Goal: Information Seeking & Learning: Learn about a topic

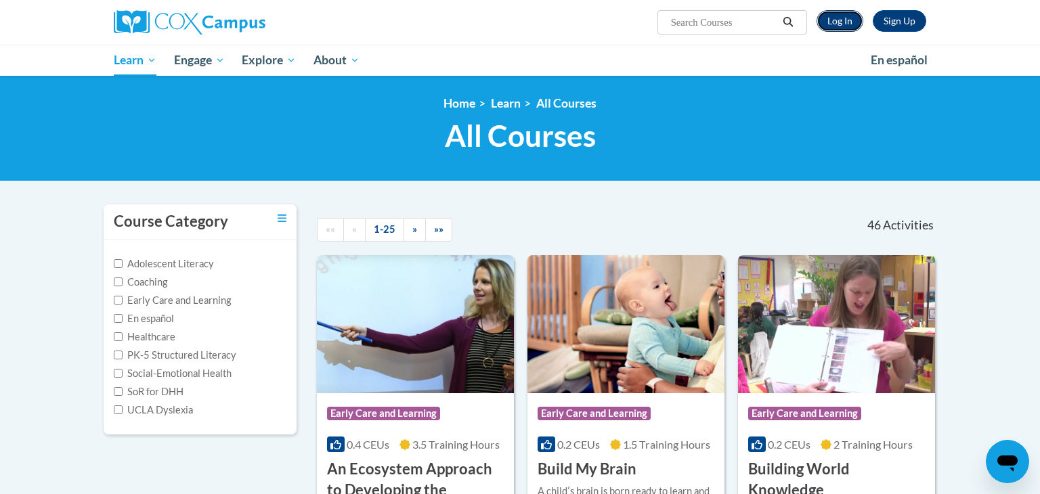
click at [842, 22] on link "Log In" at bounding box center [840, 21] width 47 height 22
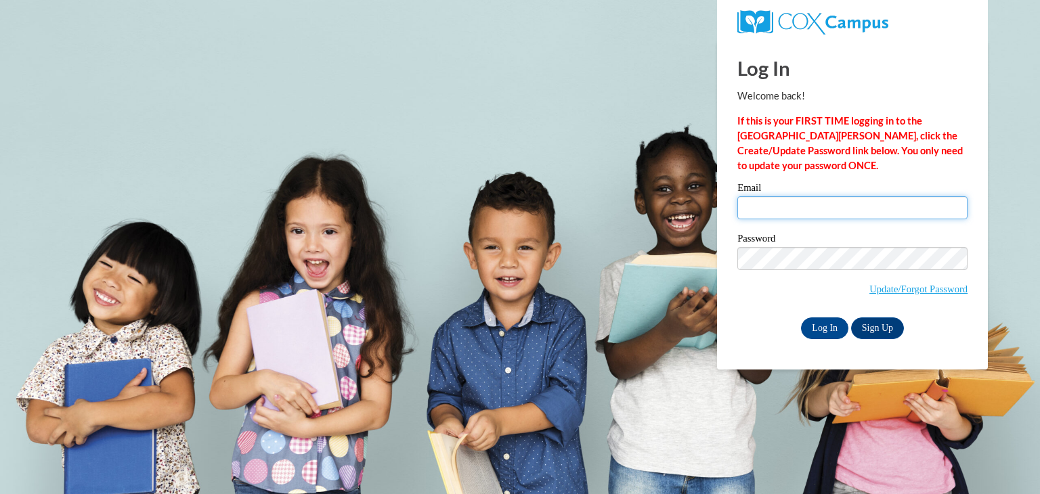
click at [819, 201] on input "Email" at bounding box center [852, 207] width 230 height 23
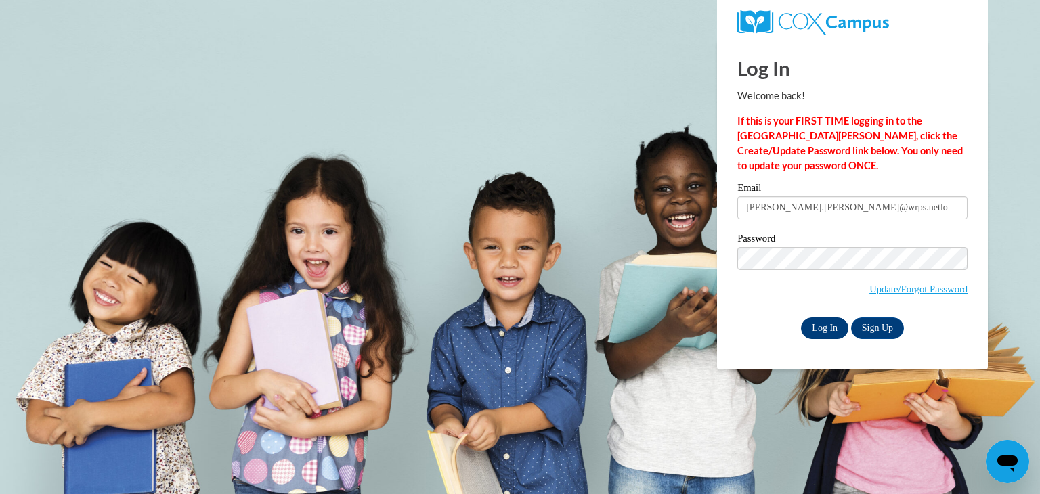
type input "lori.harmsen@wrps.netlo"
click at [821, 329] on input "Log In" at bounding box center [824, 329] width 47 height 22
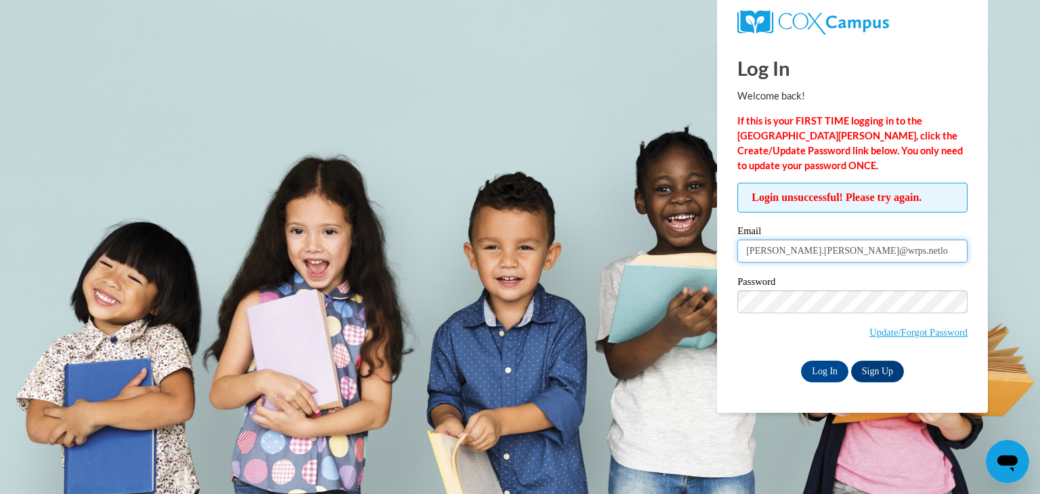
click at [863, 255] on input "[PERSON_NAME].[PERSON_NAME]@wrps.netlo" at bounding box center [852, 251] width 230 height 23
type input "[PERSON_NAME][EMAIL_ADDRESS][PERSON_NAME][DOMAIN_NAME]"
click at [809, 372] on input "Log In" at bounding box center [824, 372] width 47 height 22
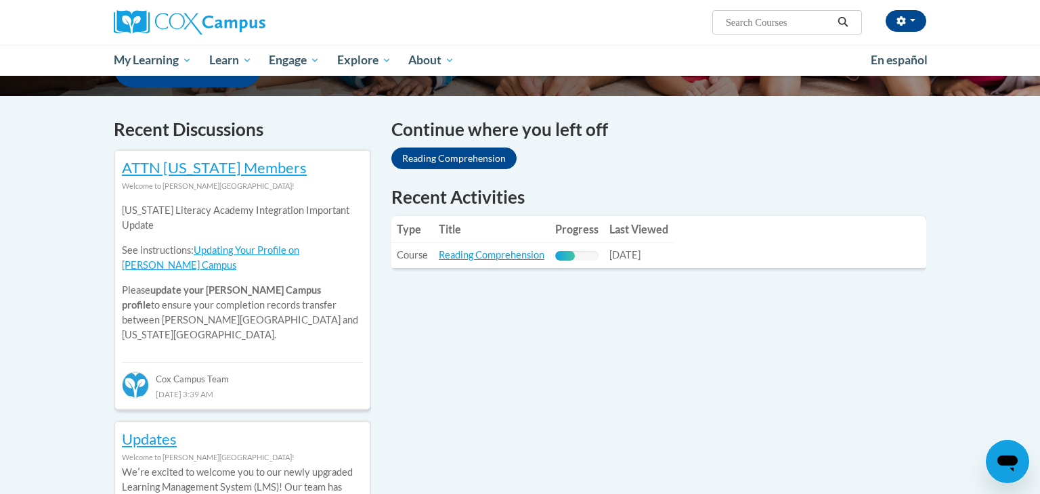
scroll to position [406, 0]
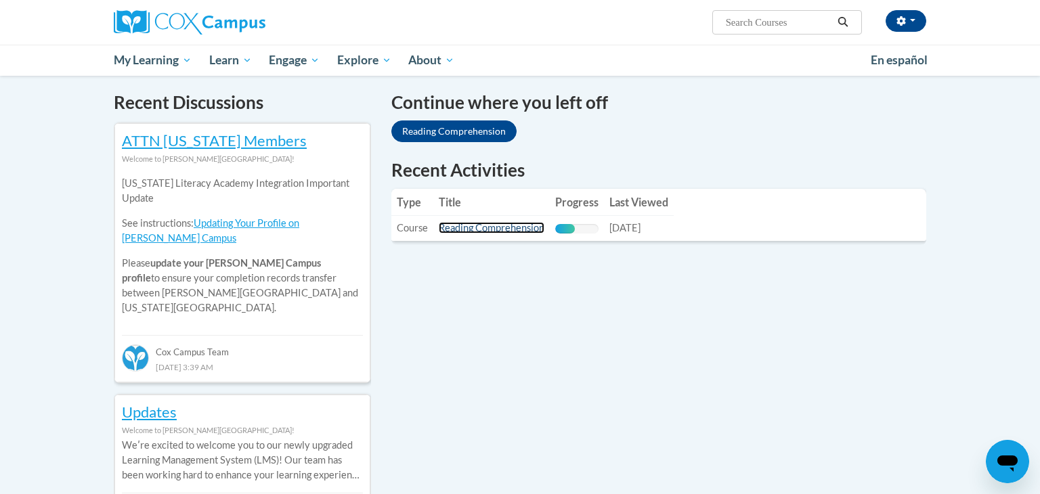
click at [521, 232] on link "Reading Comprehension" at bounding box center [492, 228] width 106 height 12
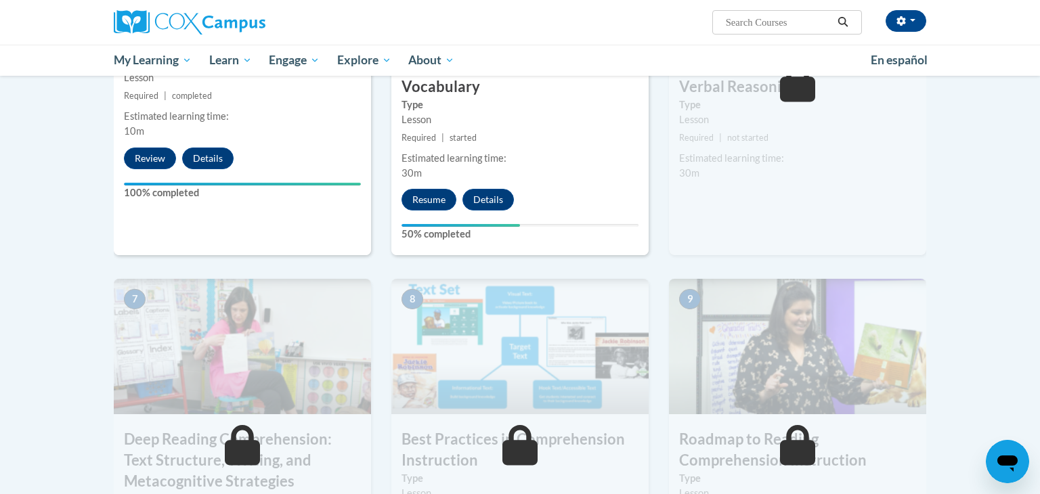
scroll to position [842, 0]
click at [424, 198] on button "Resume" at bounding box center [429, 200] width 55 height 22
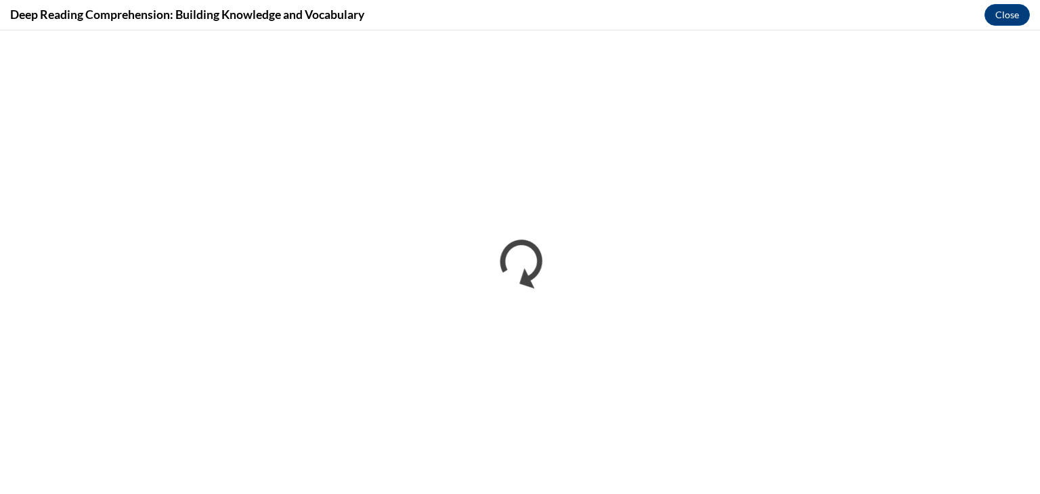
scroll to position [0, 0]
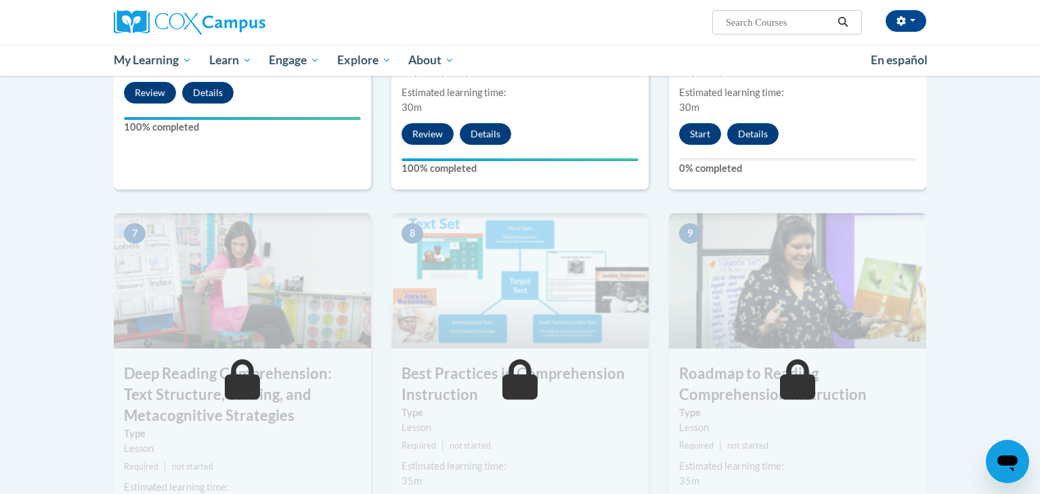
scroll to position [909, 0]
click at [691, 133] on button "Start" at bounding box center [700, 134] width 42 height 22
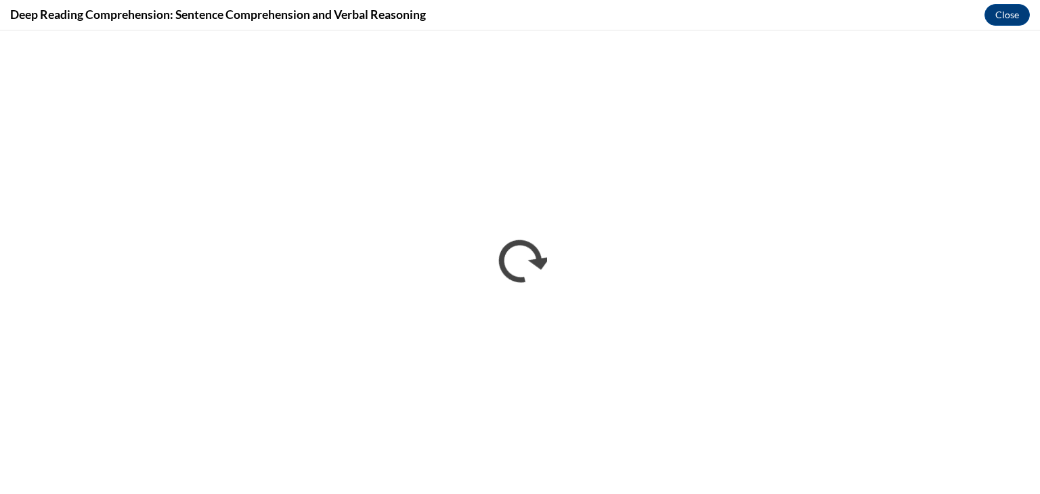
scroll to position [0, 0]
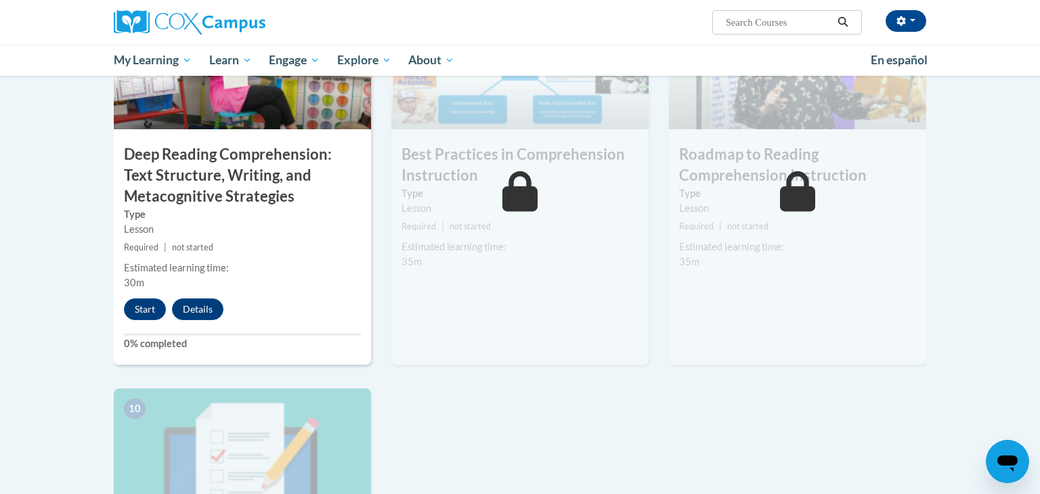
scroll to position [1102, 0]
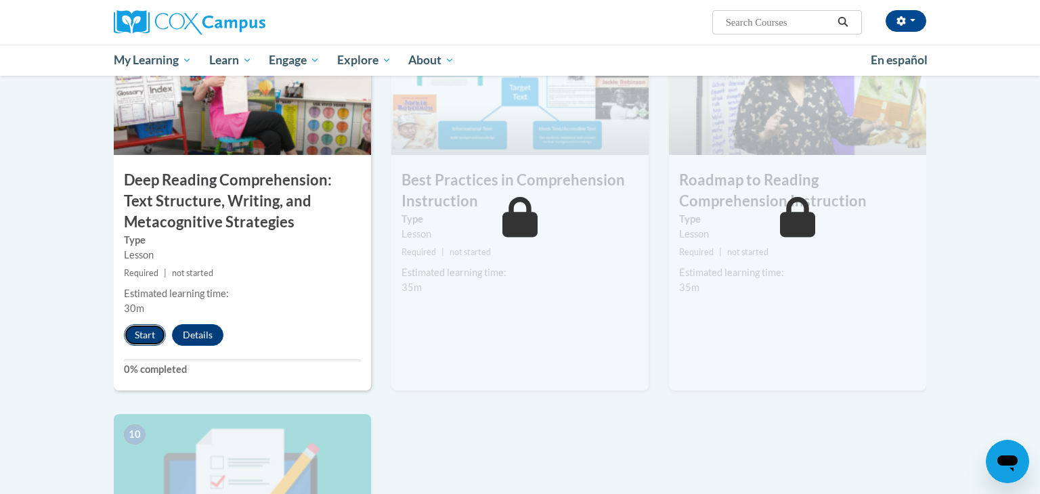
click at [139, 334] on button "Start" at bounding box center [145, 335] width 42 height 22
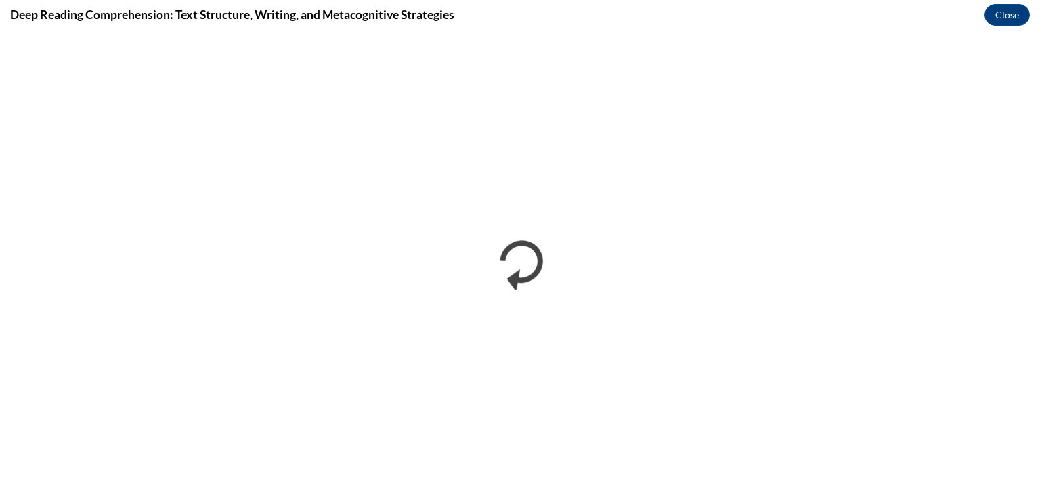
scroll to position [0, 0]
